Goal: Find specific page/section: Find specific page/section

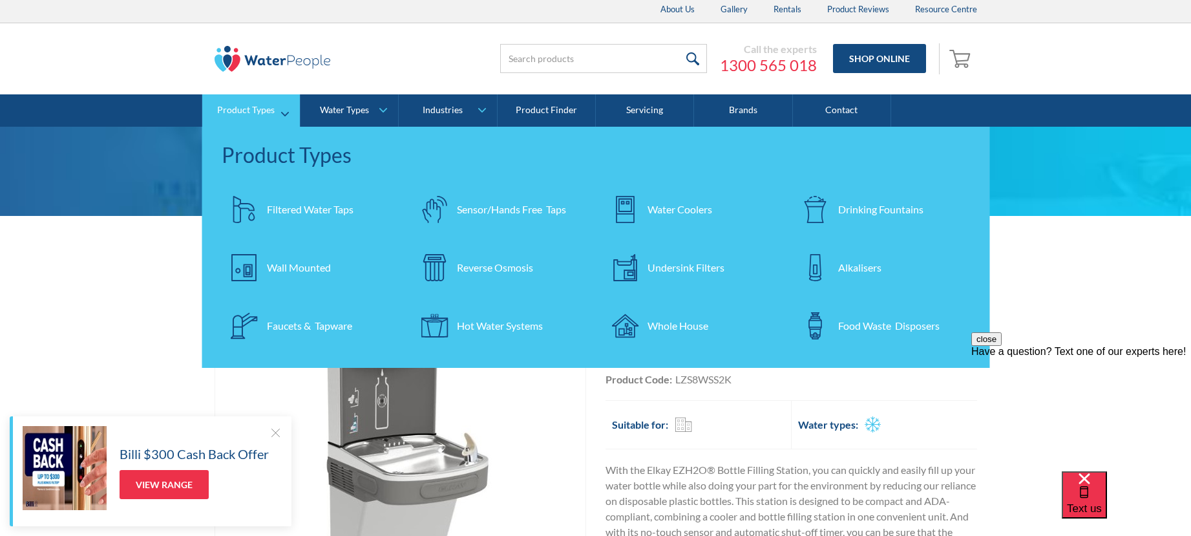
click at [858, 206] on div "Drinking Fountains" at bounding box center [880, 210] width 85 height 16
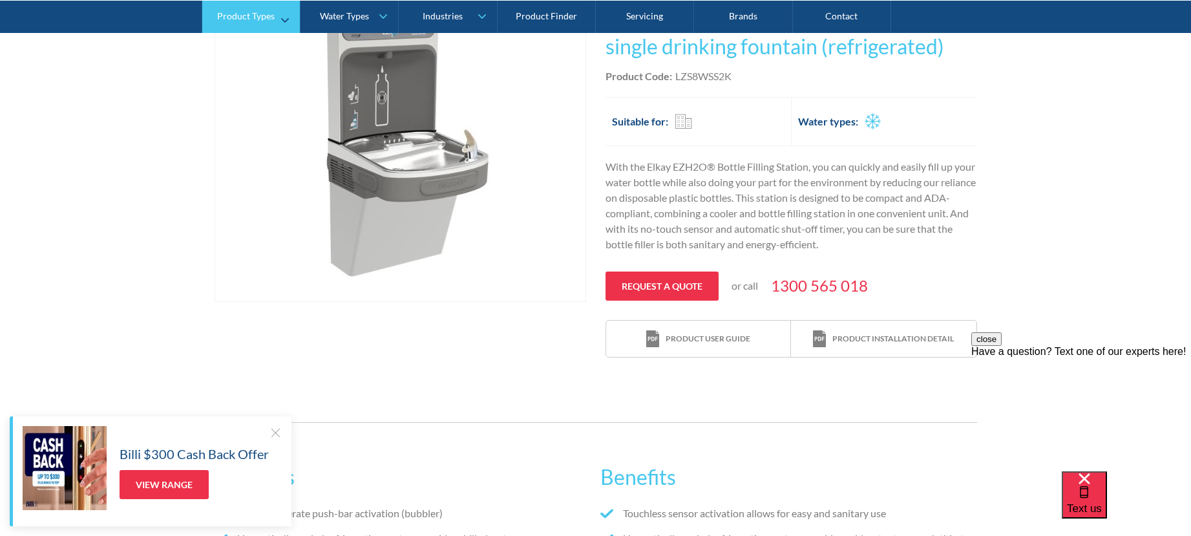
scroll to position [302, 0]
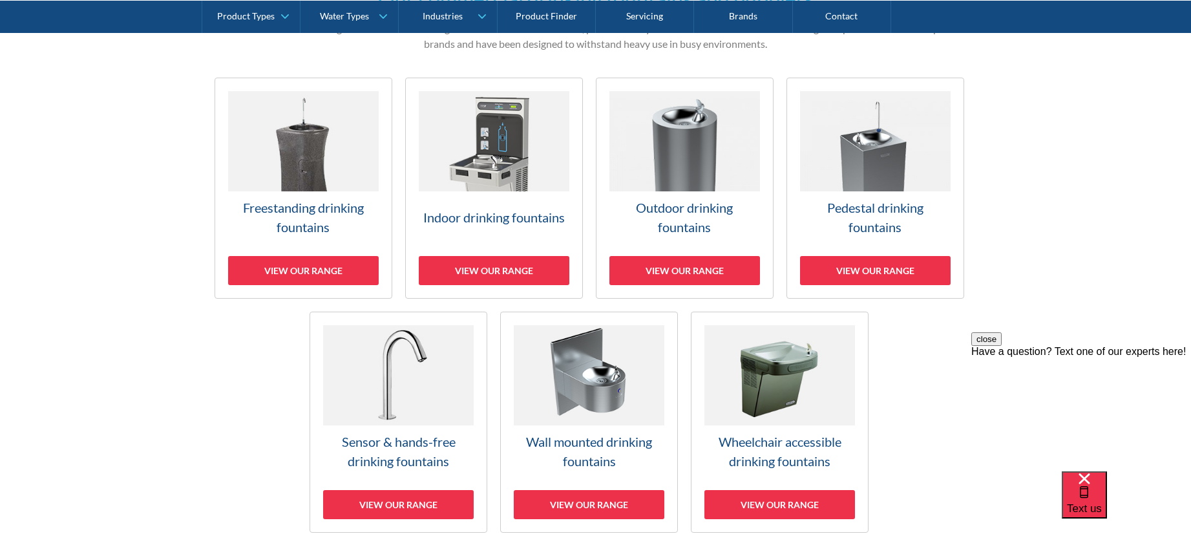
scroll to position [354, 0]
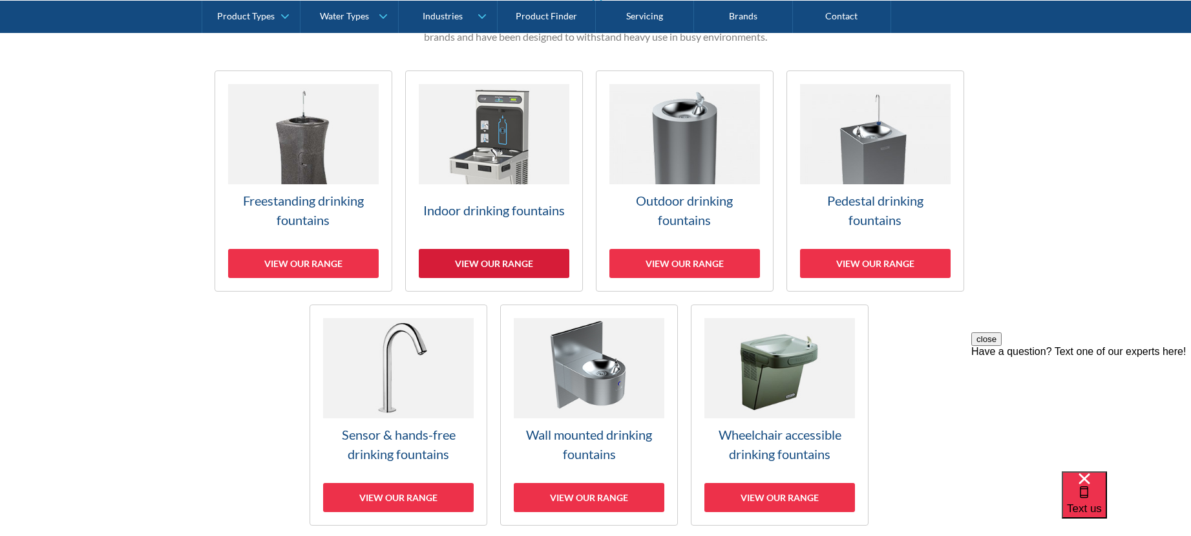
click at [535, 262] on div "View our range" at bounding box center [494, 263] width 151 height 29
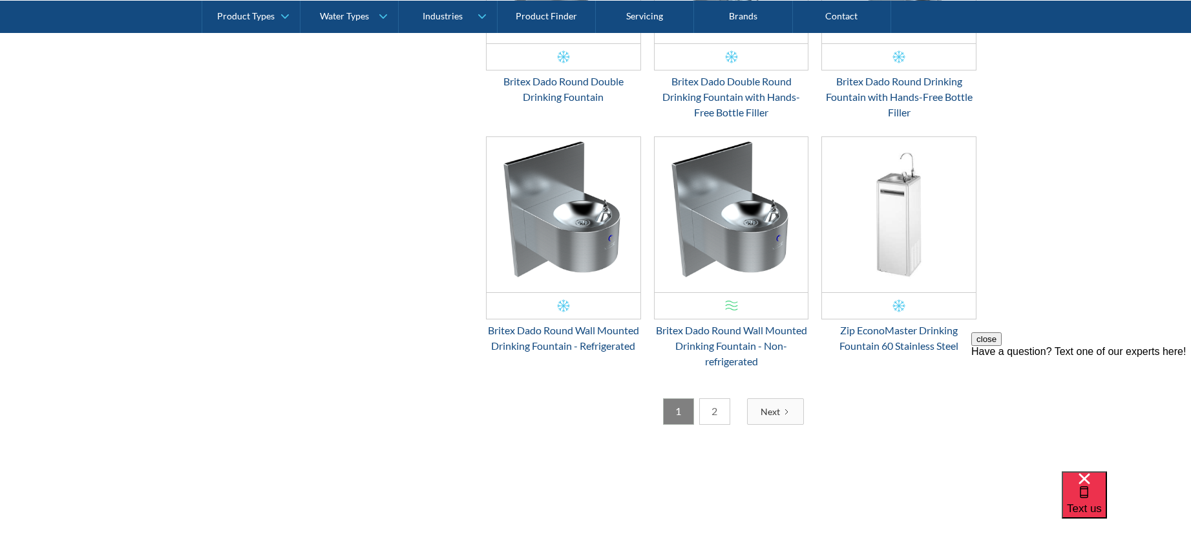
scroll to position [2143, 0]
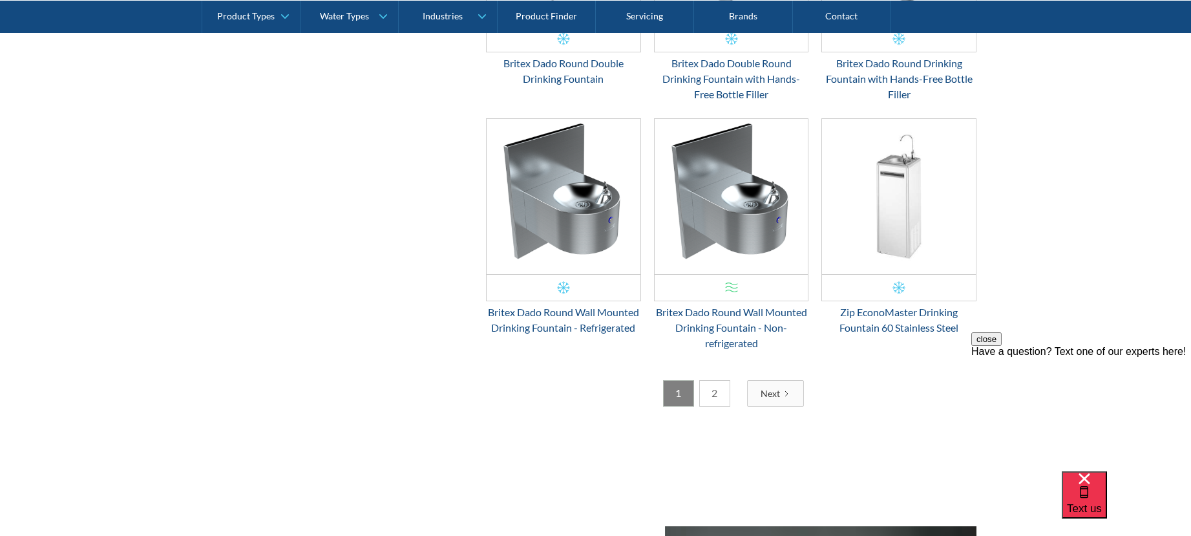
click at [714, 397] on link "2" at bounding box center [714, 393] width 31 height 26
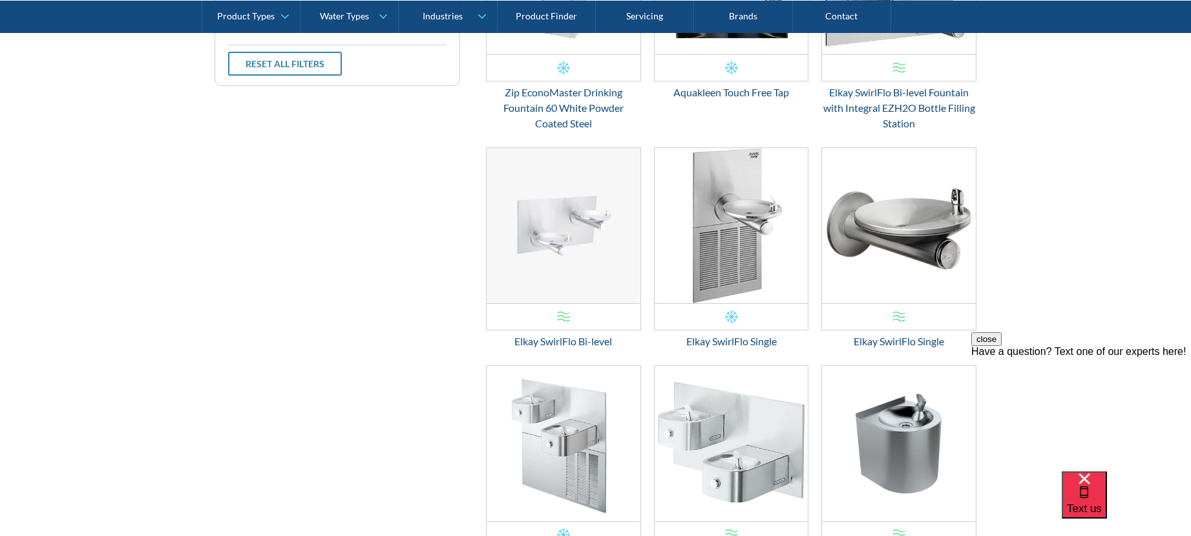
scroll to position [683, 0]
